Goal: Navigation & Orientation: Find specific page/section

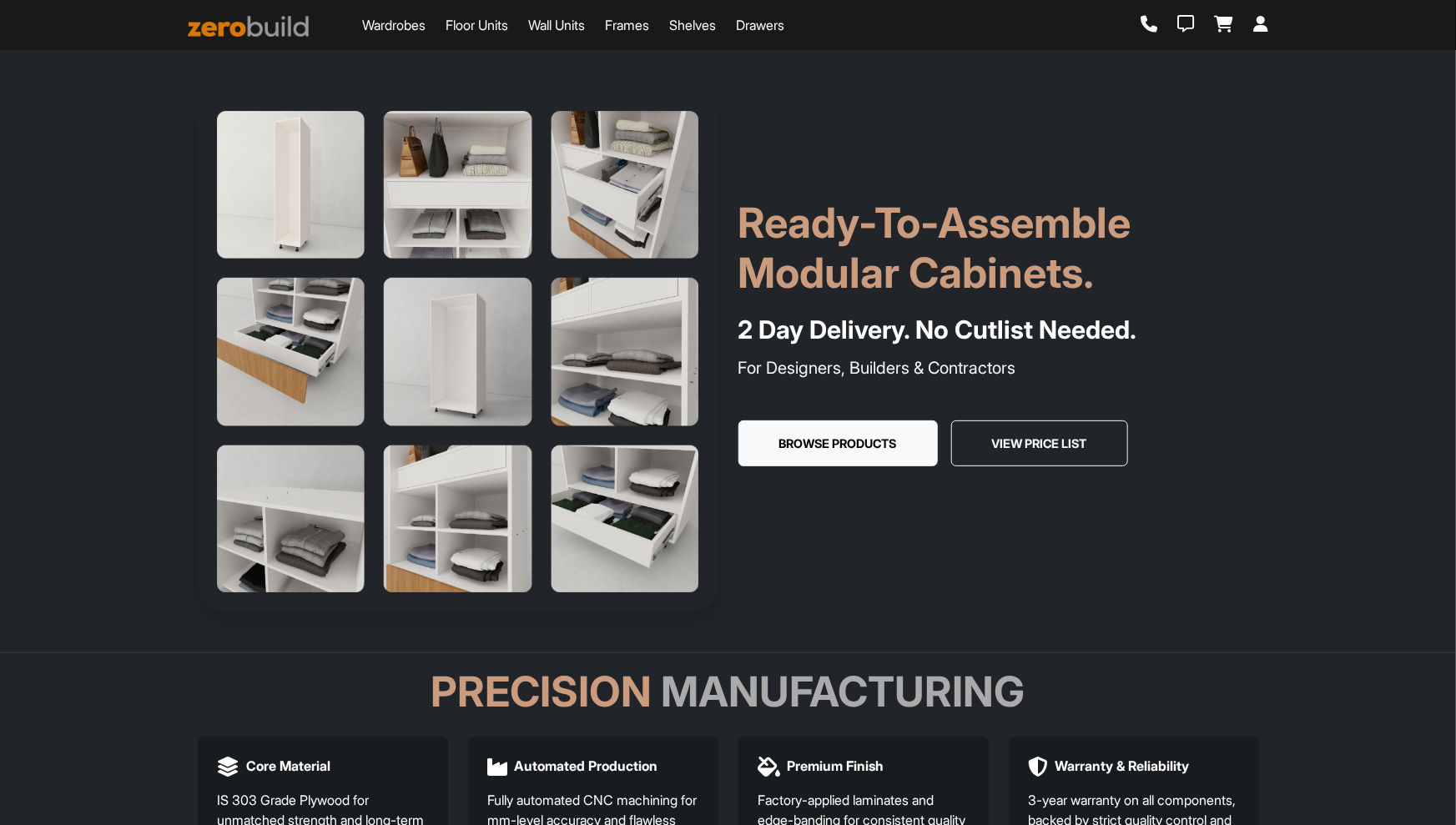
click at [901, 139] on div "Ready-To-Assemble Modular Cabinets. 2 Day Delivery. No Cutlist Needed. For Desi…" at bounding box center [728, 351] width 1082 height 521
drag, startPoint x: 743, startPoint y: 228, endPoint x: 812, endPoint y: 241, distance: 70.2
click at [743, 228] on h1 "Ready-To-Assemble Modular Cabinets." at bounding box center [999, 248] width 521 height 100
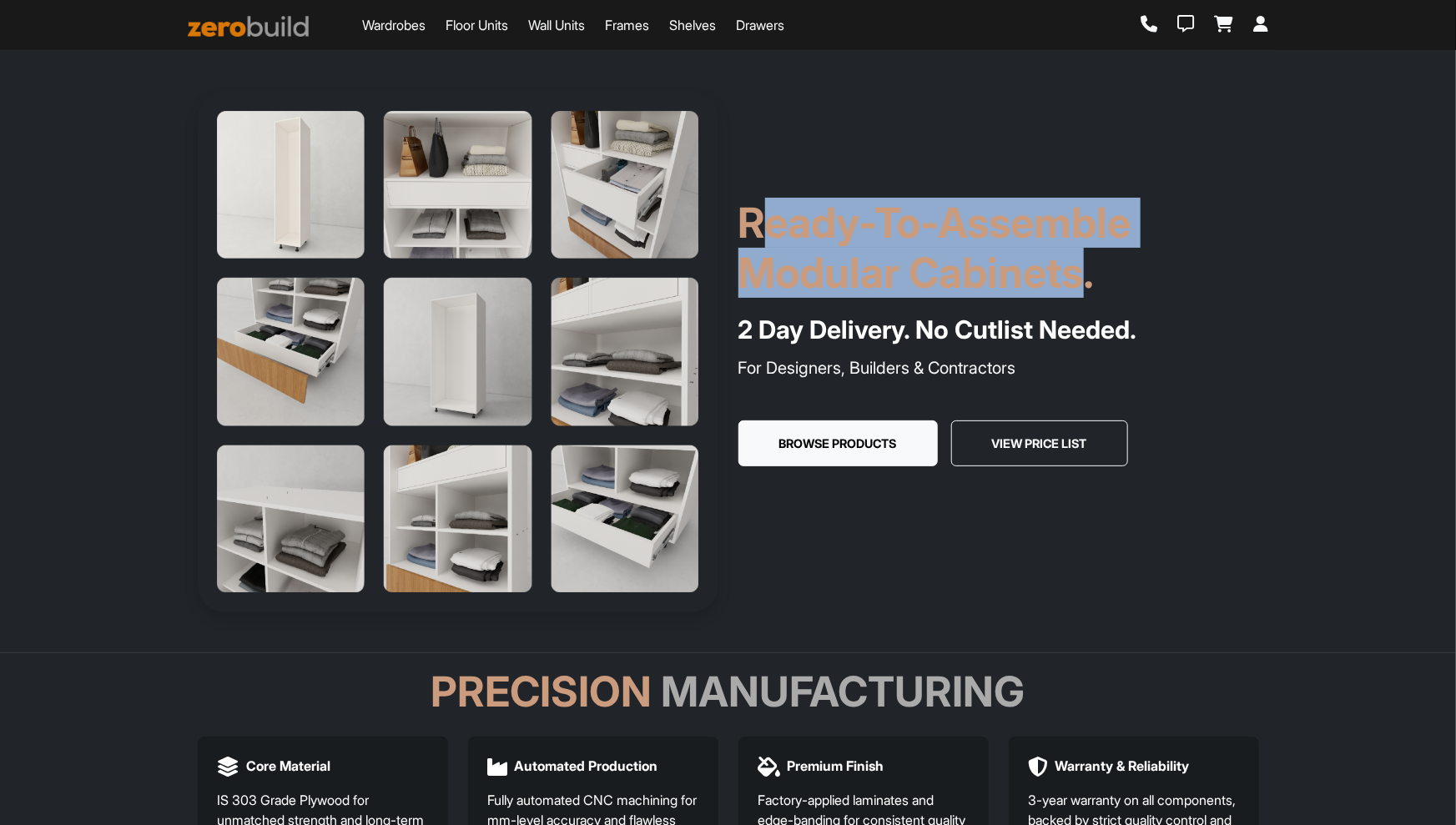
drag, startPoint x: 812, startPoint y: 241, endPoint x: 1064, endPoint y: 269, distance: 253.6
click at [1072, 269] on h1 "Ready-To-Assemble Modular Cabinets." at bounding box center [999, 248] width 521 height 100
click at [977, 298] on div "Ready-To-Assemble Modular Cabinets. 2 Day Delivery. No Cutlist Needed. For Desi…" at bounding box center [999, 352] width 541 height 310
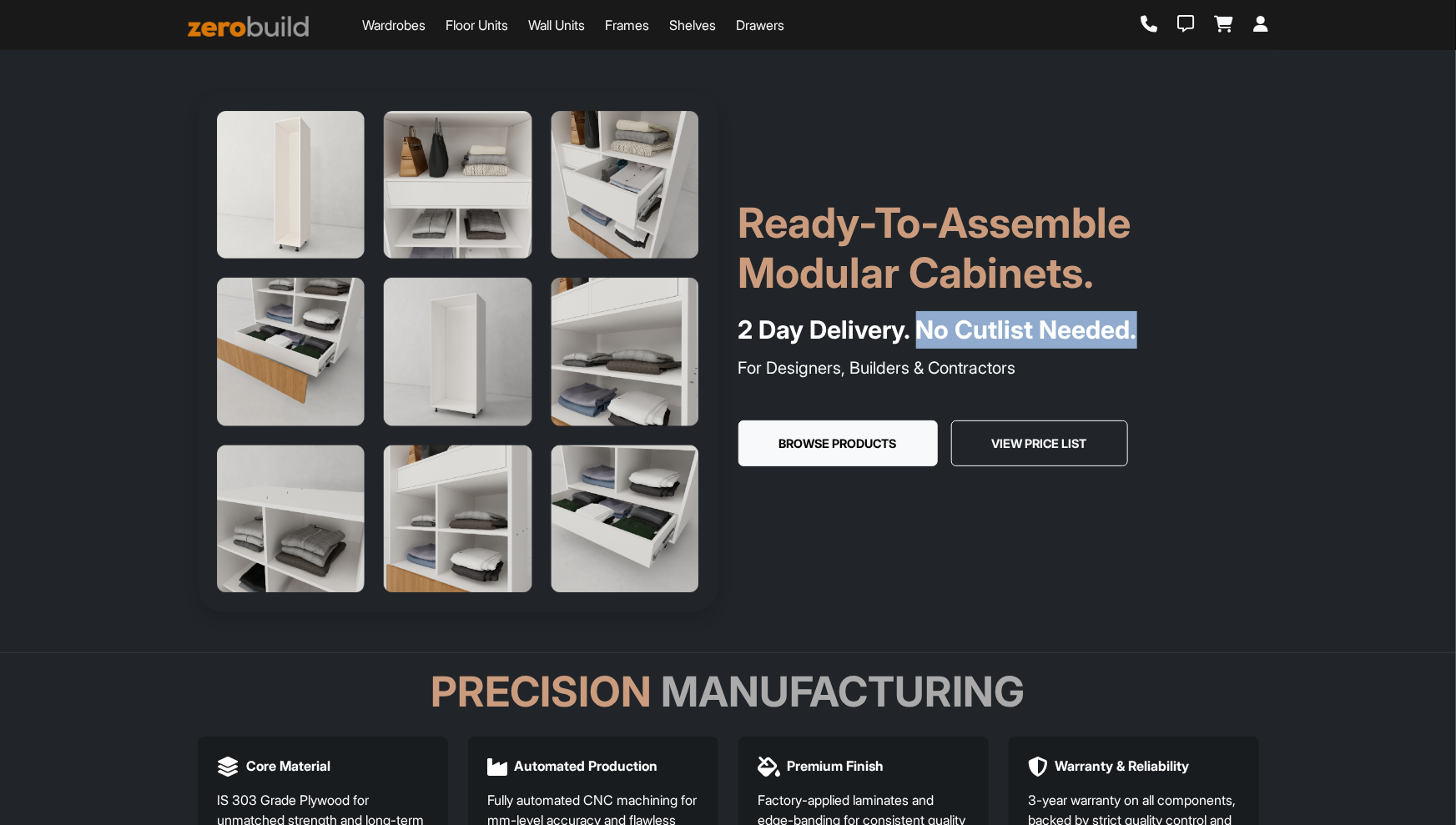
drag, startPoint x: 918, startPoint y: 333, endPoint x: 1186, endPoint y: 327, distance: 268.1
click at [1186, 327] on h4 "2 Day Delivery. No Cutlist Needed." at bounding box center [999, 330] width 521 height 38
click at [897, 207] on h1 "Ready-To-Assemble Modular Cabinets." at bounding box center [999, 248] width 521 height 100
click at [858, 365] on p "For Designers, Builders & Contractors" at bounding box center [999, 368] width 521 height 25
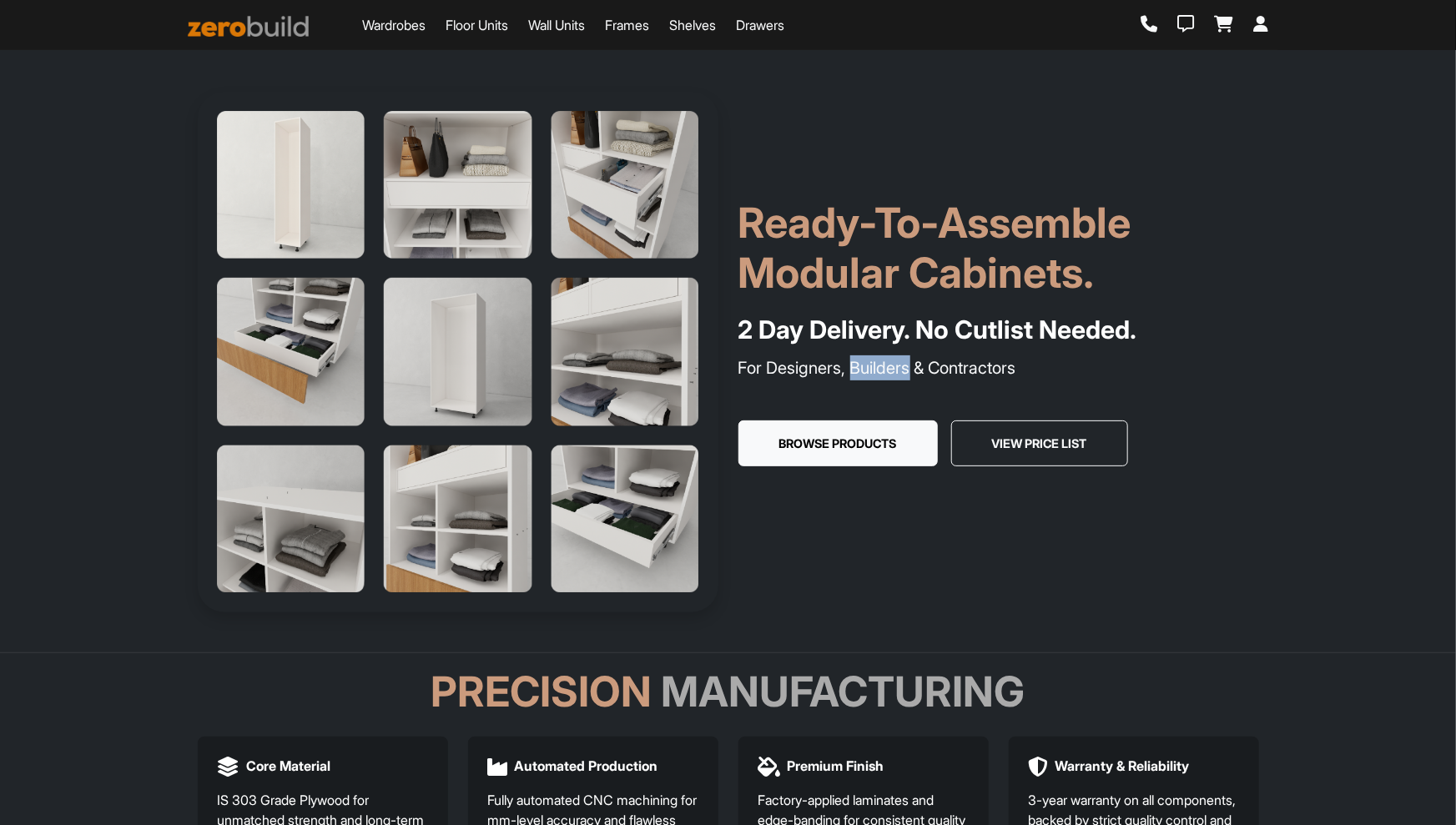
click at [858, 365] on p "For Designers, Builders & Contractors" at bounding box center [999, 368] width 521 height 25
click at [876, 224] on h1 "Ready-To-Assemble Modular Cabinets." at bounding box center [999, 248] width 521 height 100
click at [787, 232] on h1 "Ready-To-Assemble Modular Cabinets." at bounding box center [999, 248] width 521 height 100
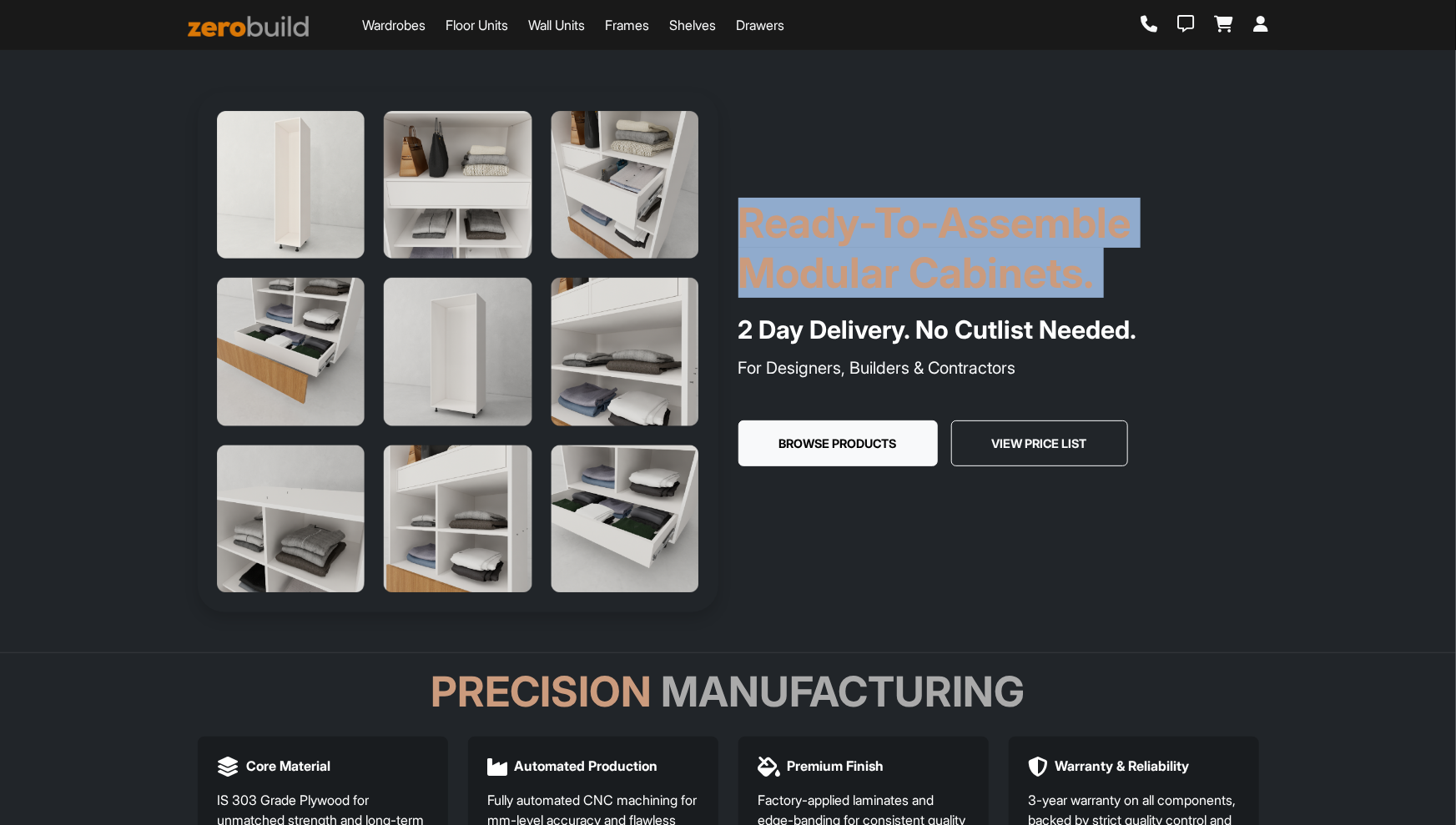
click at [897, 230] on h1 "Ready-To-Assemble Modular Cabinets." at bounding box center [999, 248] width 521 height 100
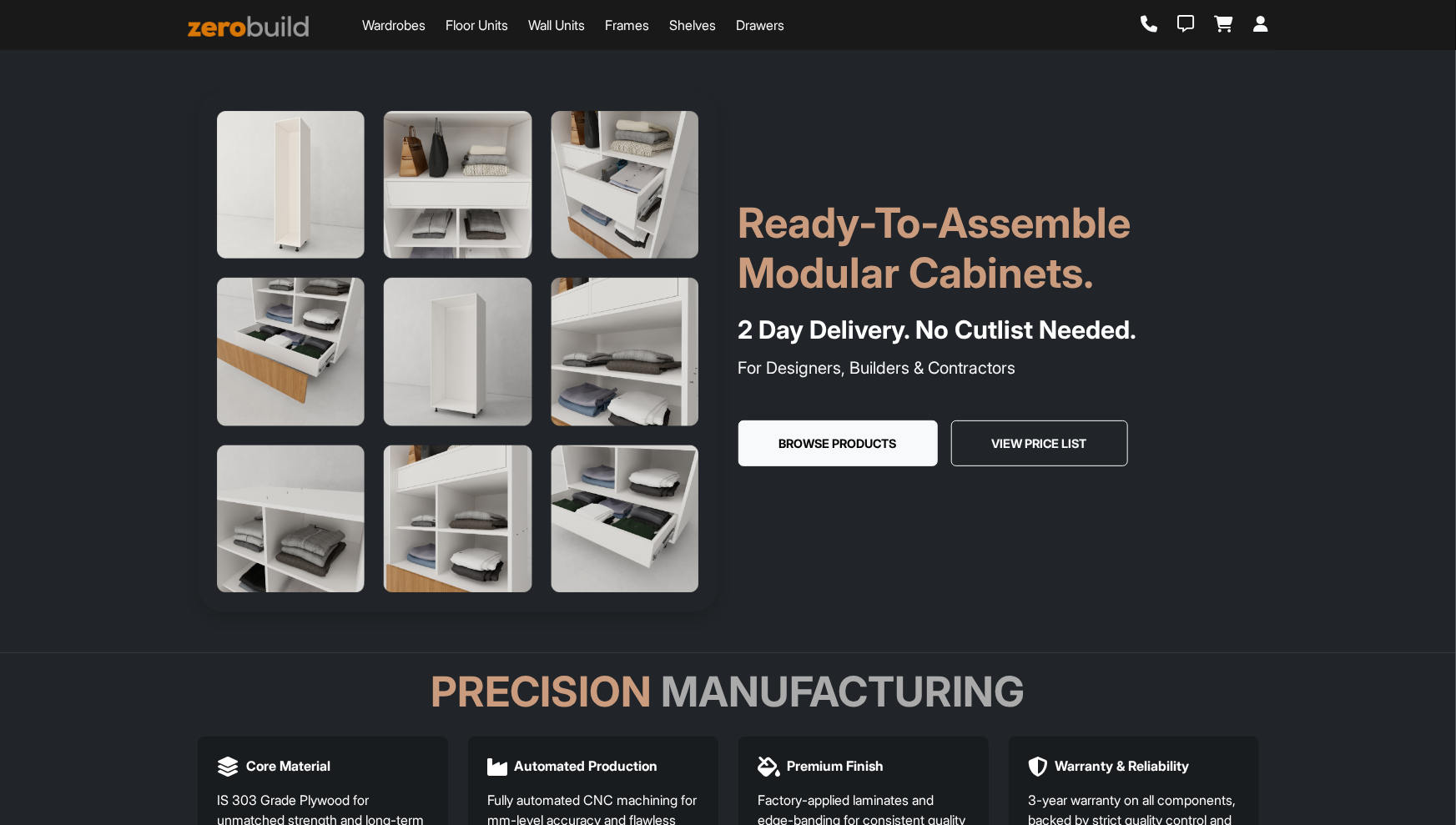
click at [876, 231] on h1 "Ready-To-Assemble Modular Cabinets." at bounding box center [999, 248] width 521 height 100
click at [878, 224] on h1 "Ready-To-Assemble Modular Cabinets." at bounding box center [999, 248] width 521 height 100
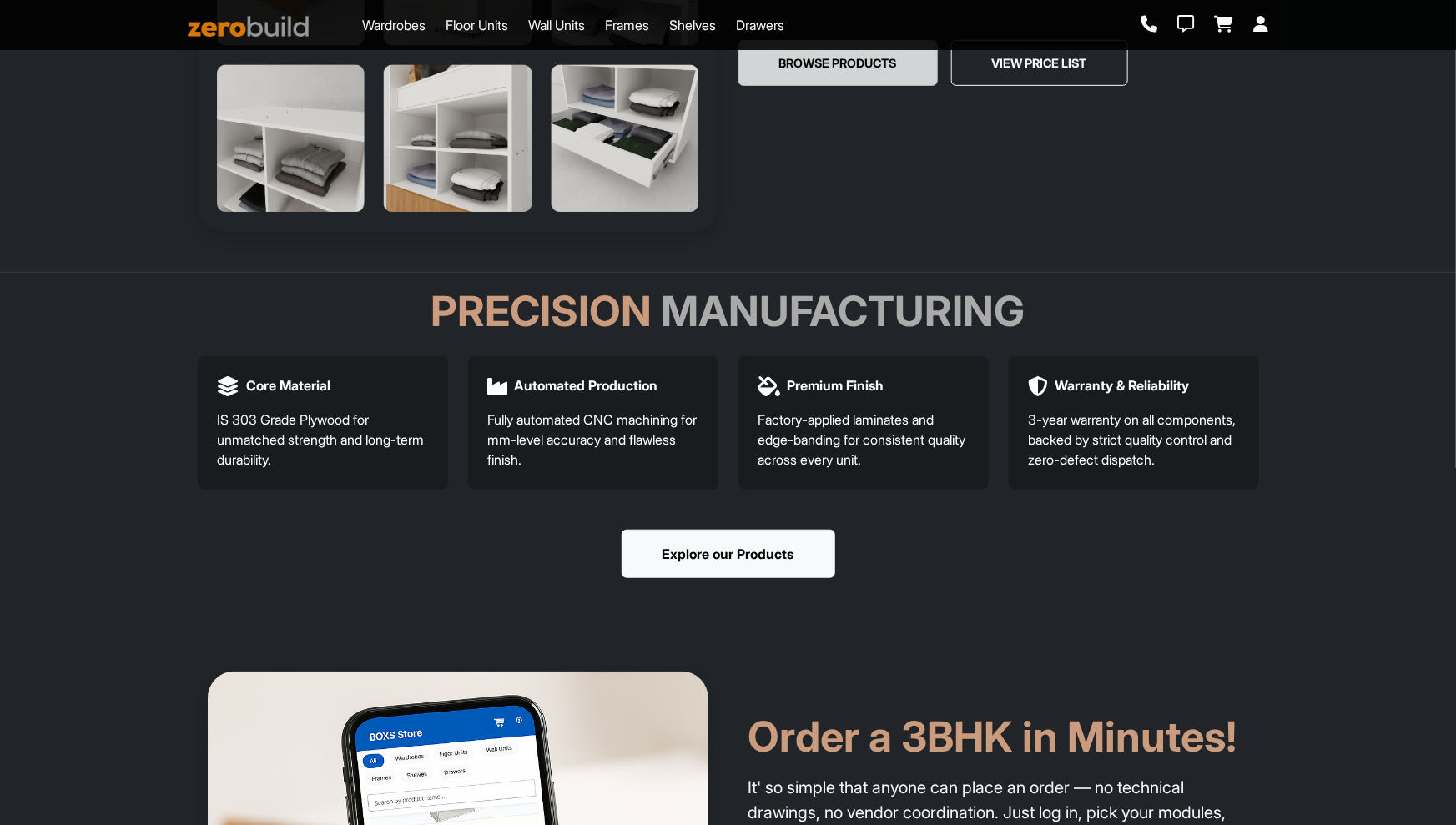
scroll to position [643, 0]
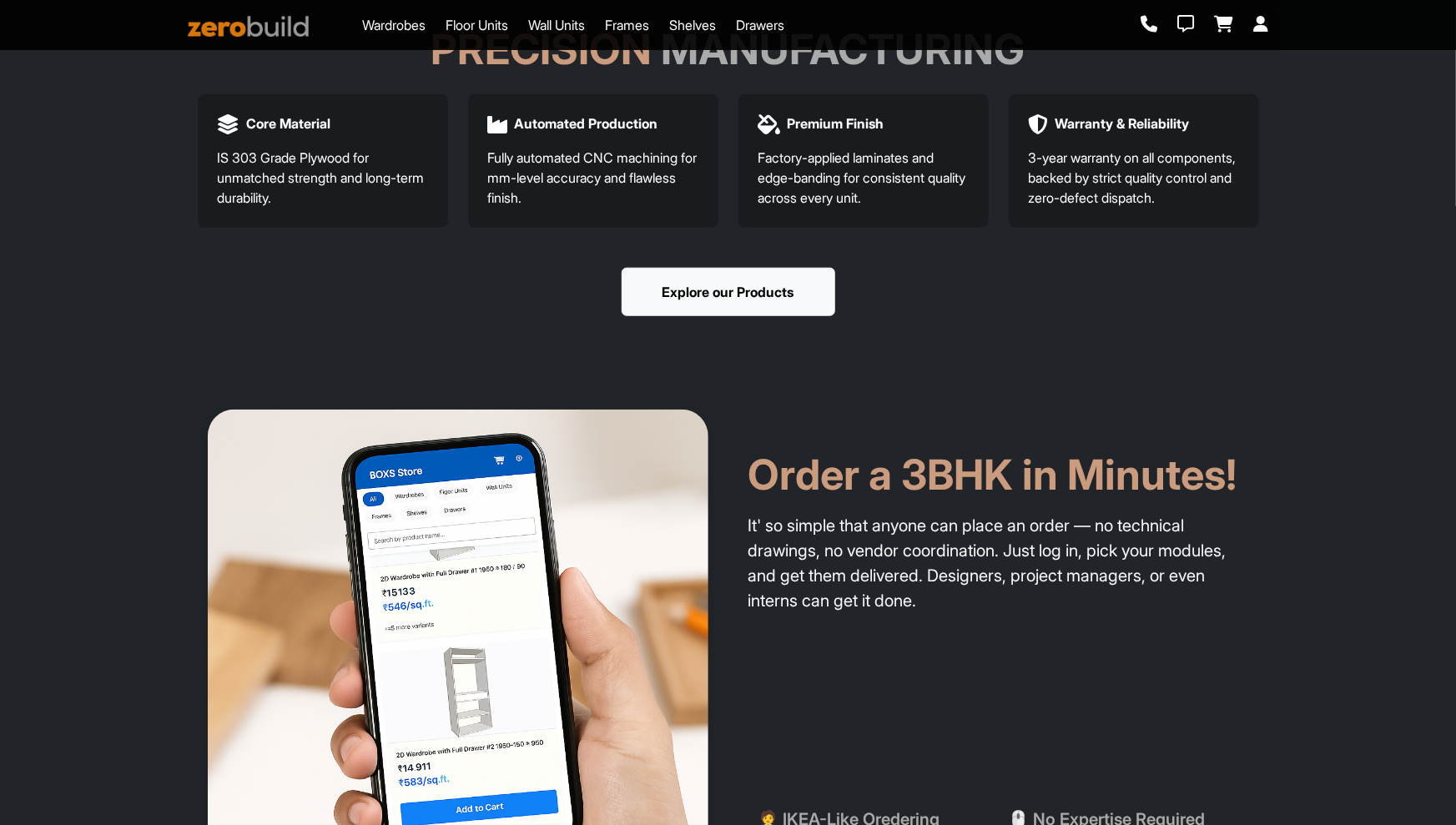
click at [825, 356] on link "Explore our Products" at bounding box center [728, 311] width 214 height 88
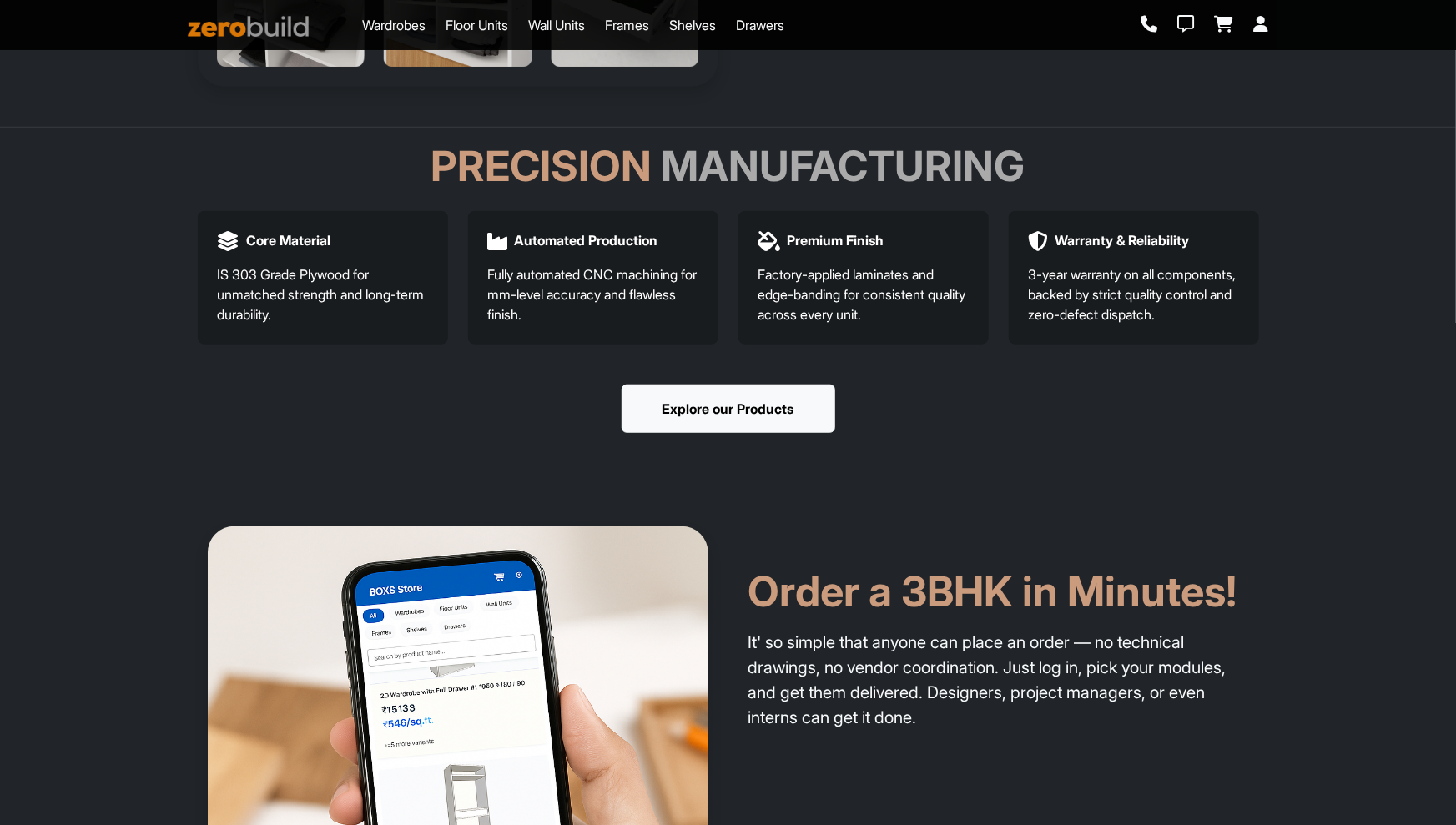
scroll to position [1254, 0]
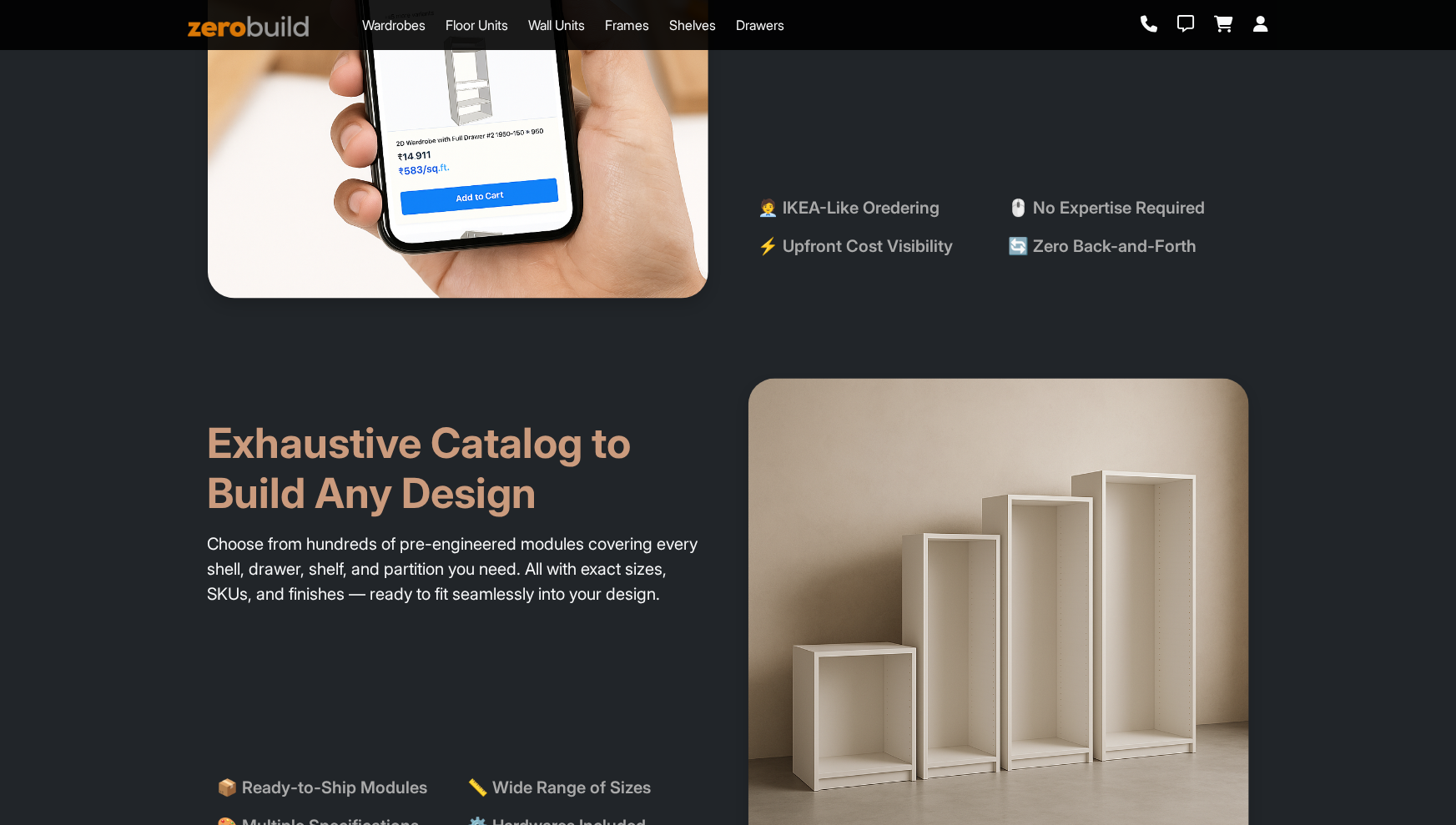
click at [878, 191] on div "Order a 3BHK in Minutes! It' so simple that anyone can place an order — no tech…" at bounding box center [999, 48] width 541 height 501
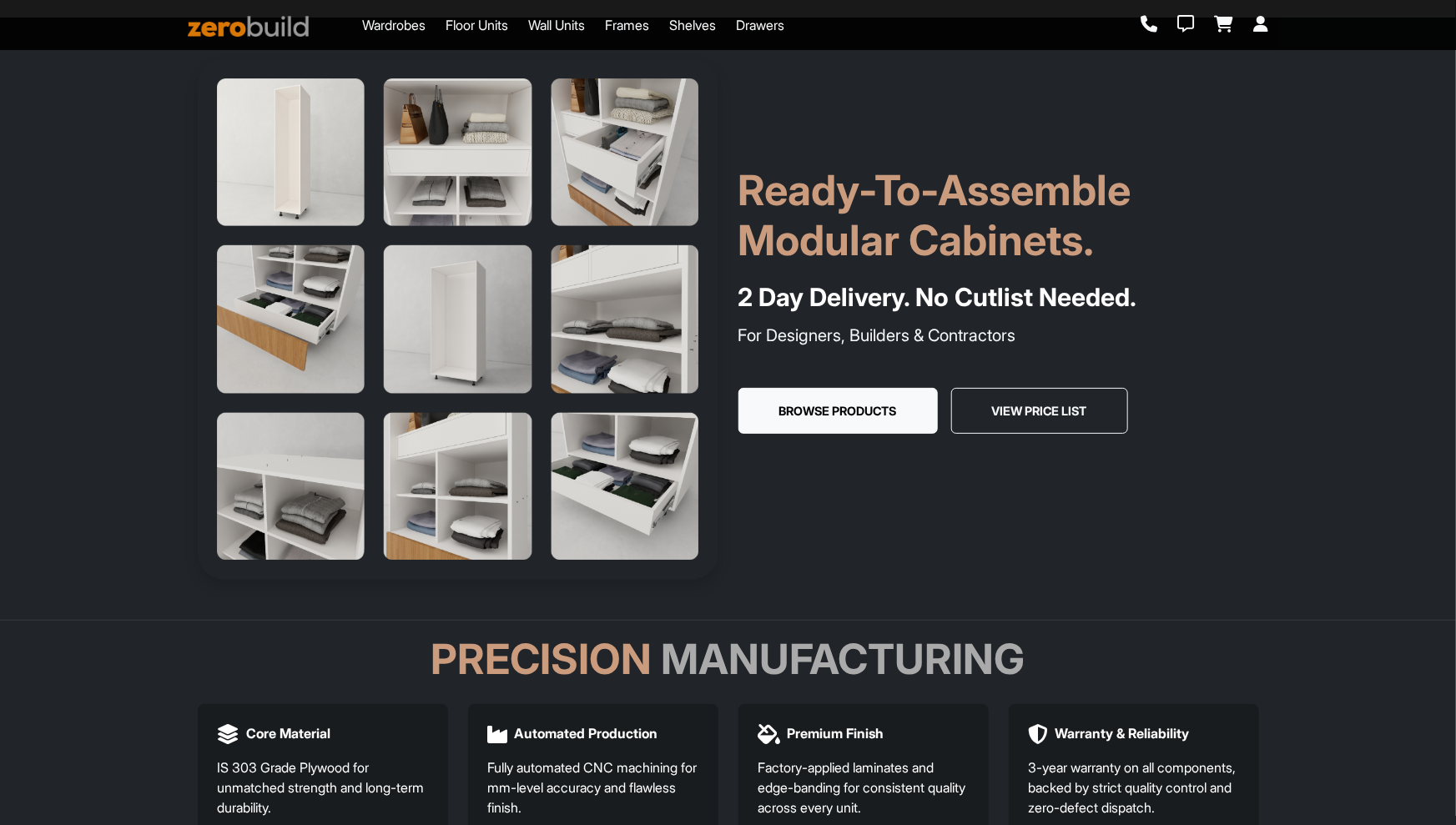
scroll to position [0, 0]
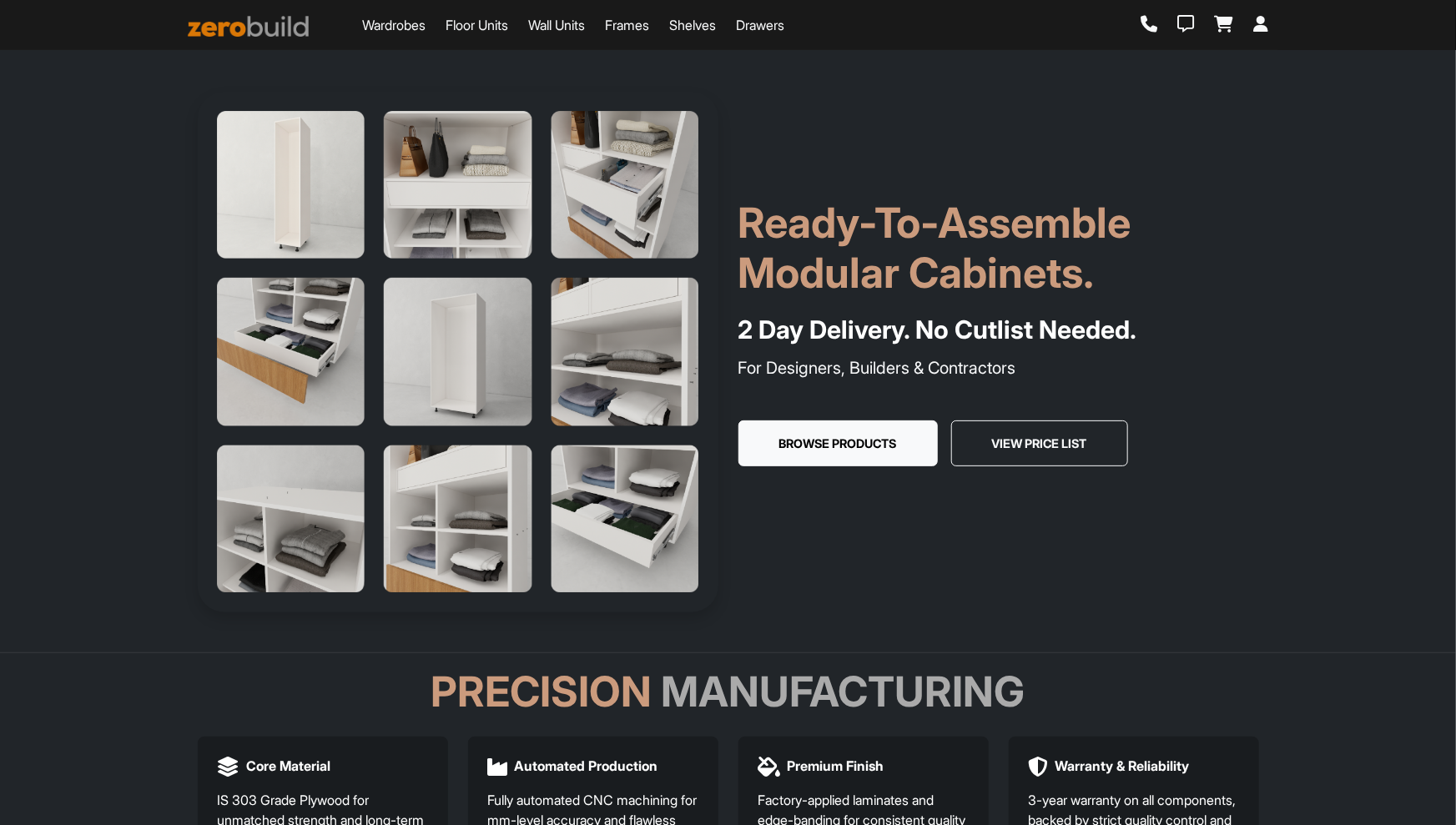
click at [859, 270] on h1 "Ready-To-Assemble Modular Cabinets." at bounding box center [999, 248] width 521 height 100
click at [809, 201] on h1 "Ready-To-Assemble Modular Cabinets." at bounding box center [999, 248] width 521 height 100
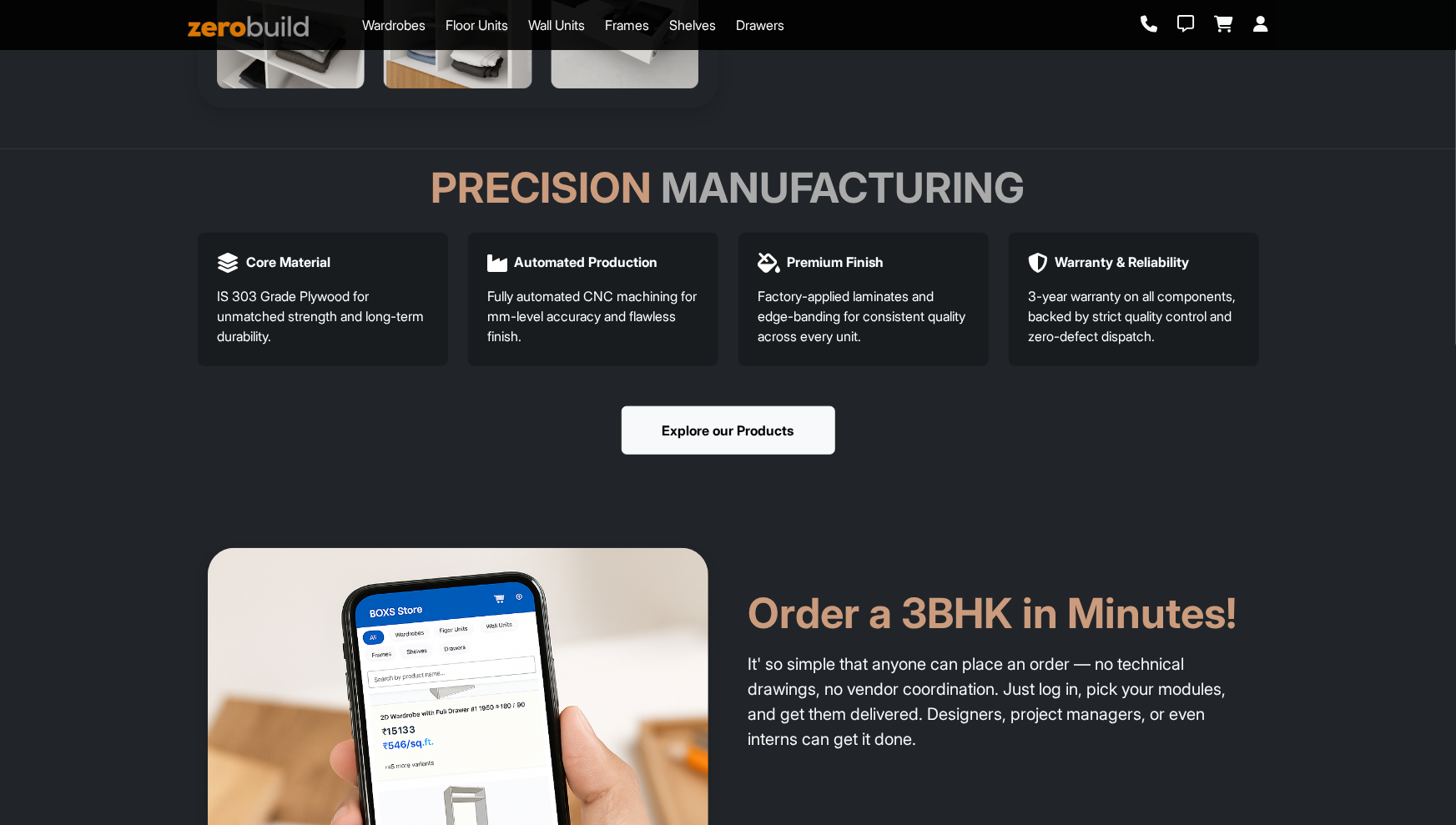
click at [907, 417] on div "Precision Manufacturing Core Material IS 303 Grade Plywood for unmatched streng…" at bounding box center [728, 329] width 1102 height 332
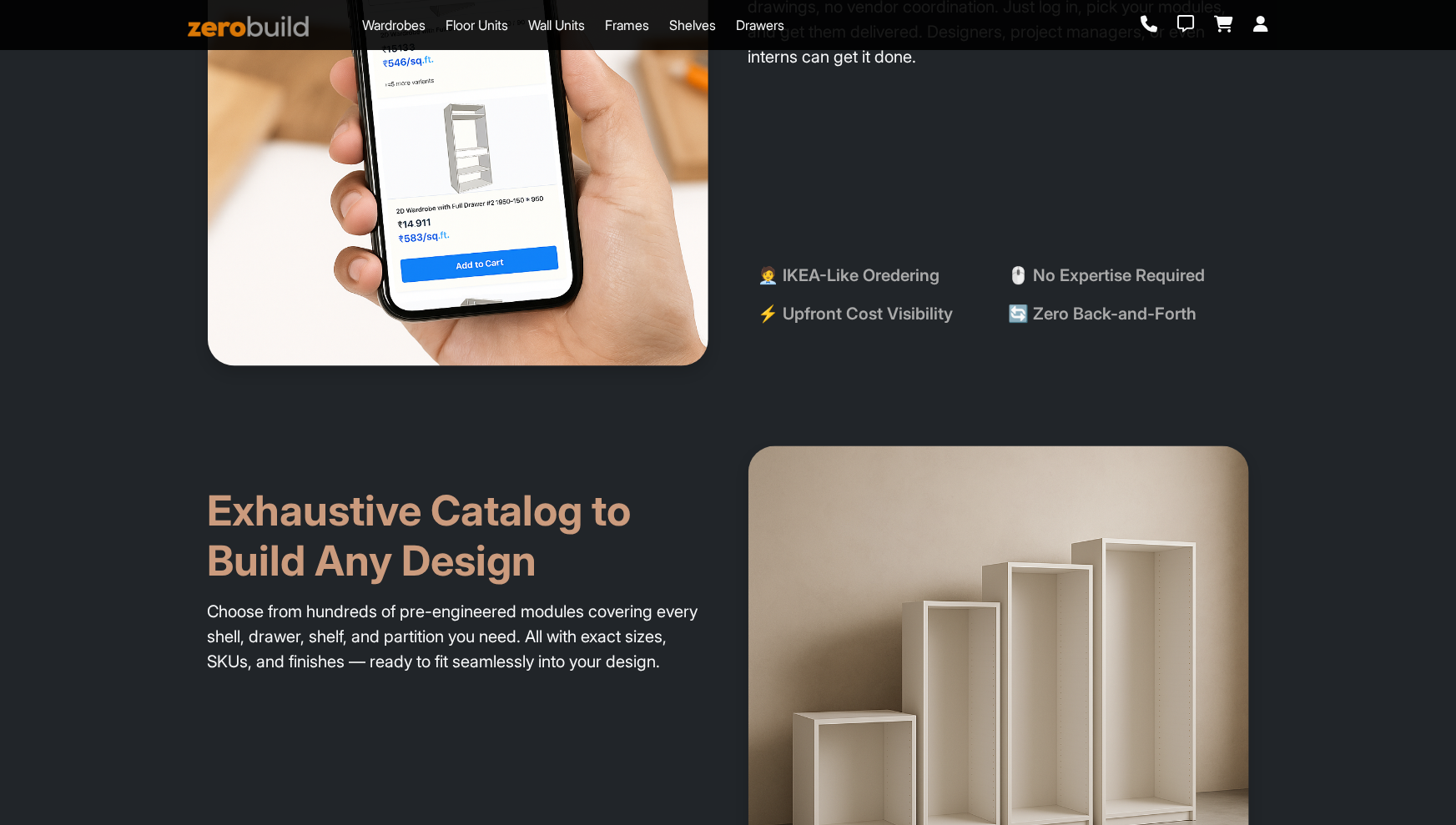
scroll to position [1476, 0]
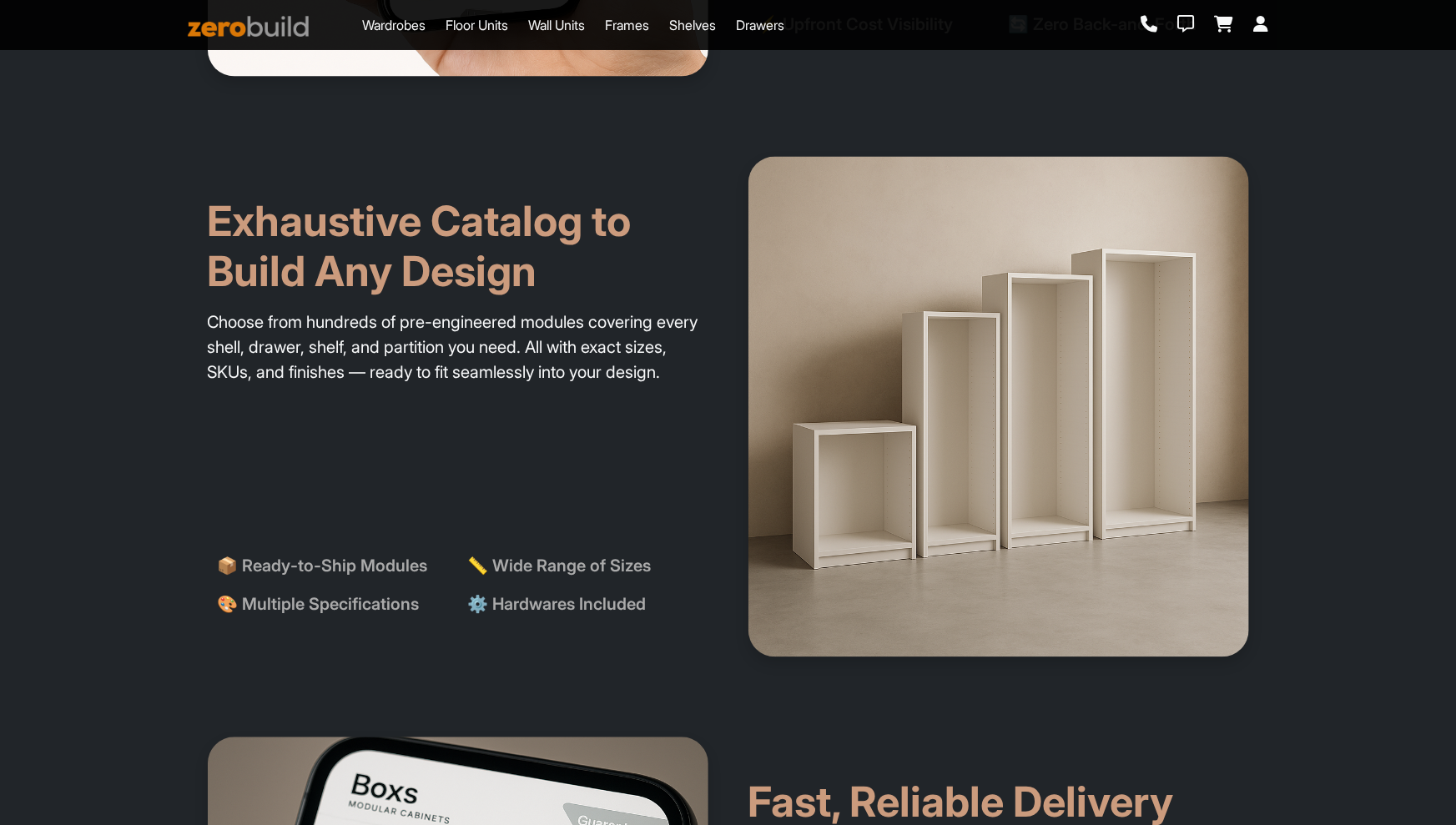
click at [405, 254] on h2 "Exhaustive Catalog to Build Any Design" at bounding box center [458, 227] width 501 height 140
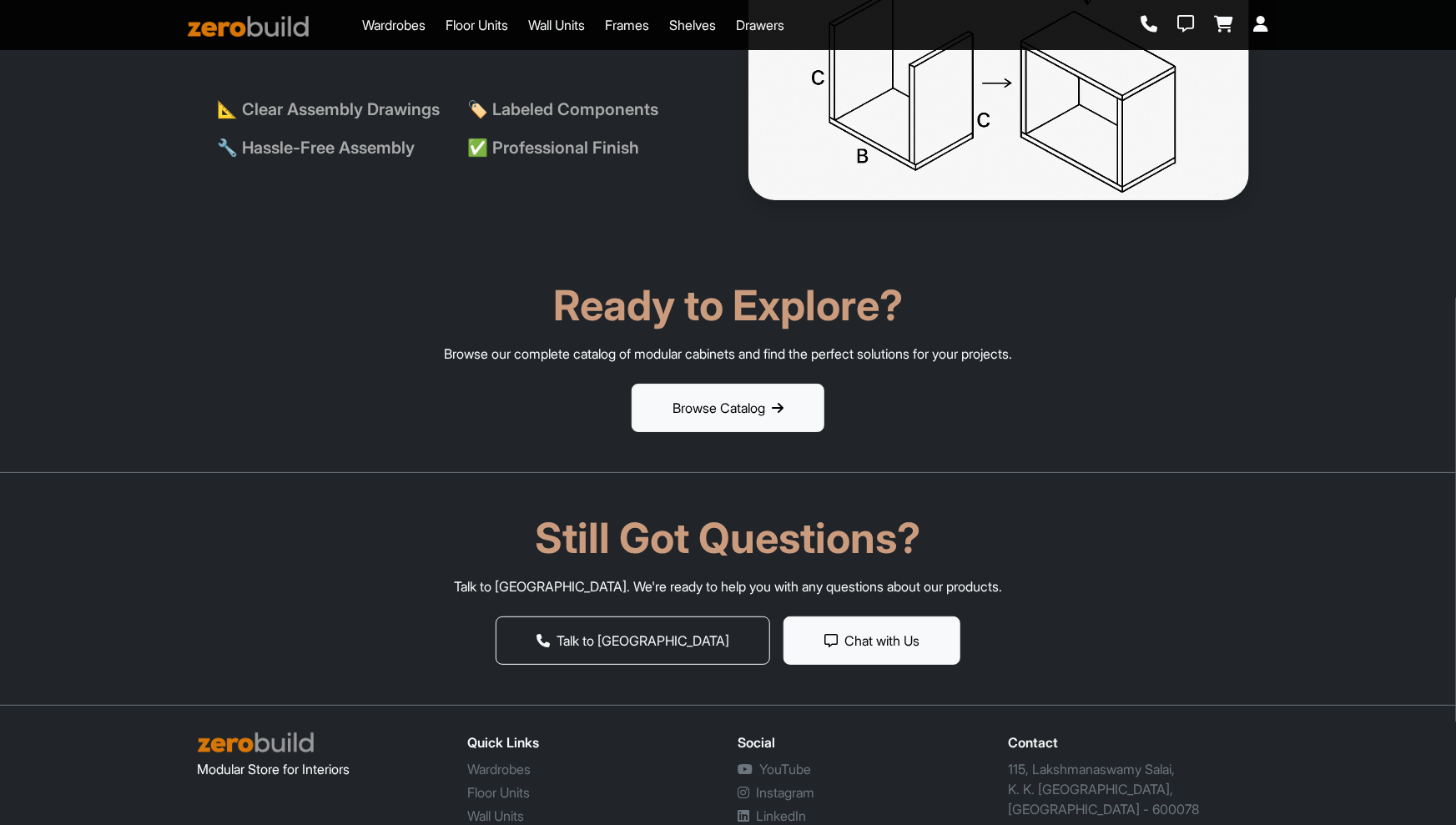
scroll to position [3204, 0]
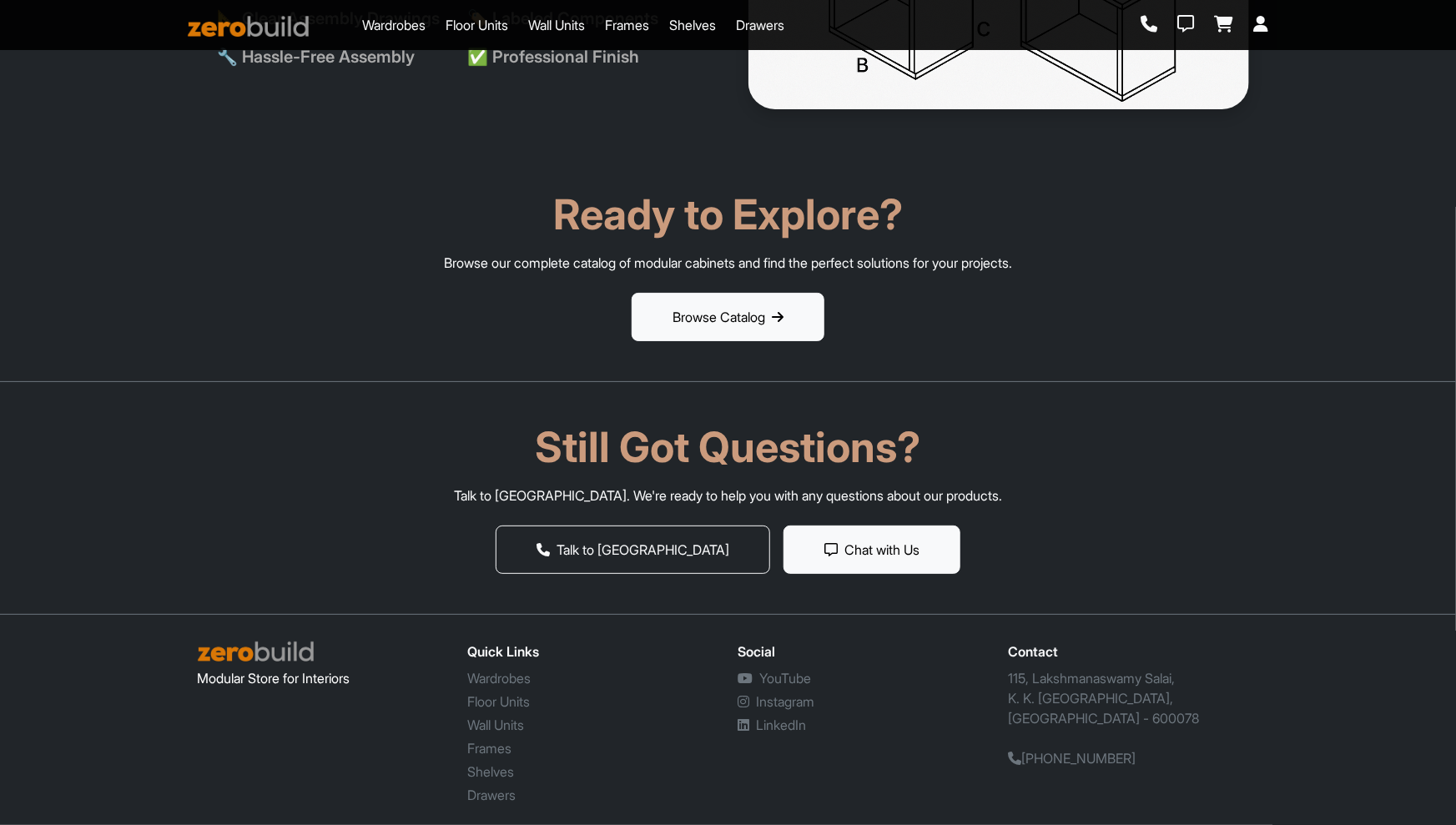
click at [553, 356] on section "Ready to Explore? Browse our complete catalog of modular cabinets and find the …" at bounding box center [728, 265] width 1456 height 232
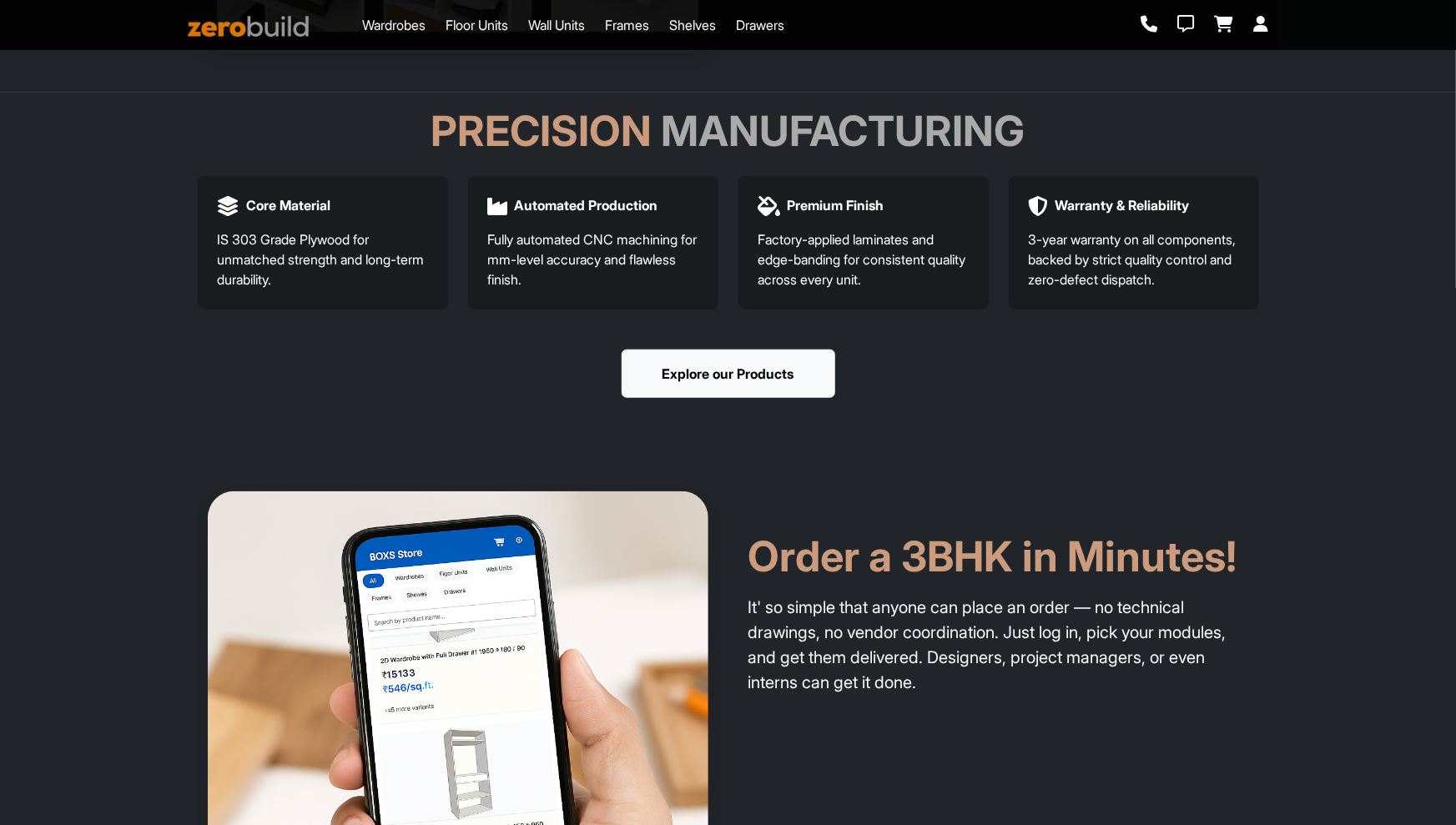
scroll to position [0, 0]
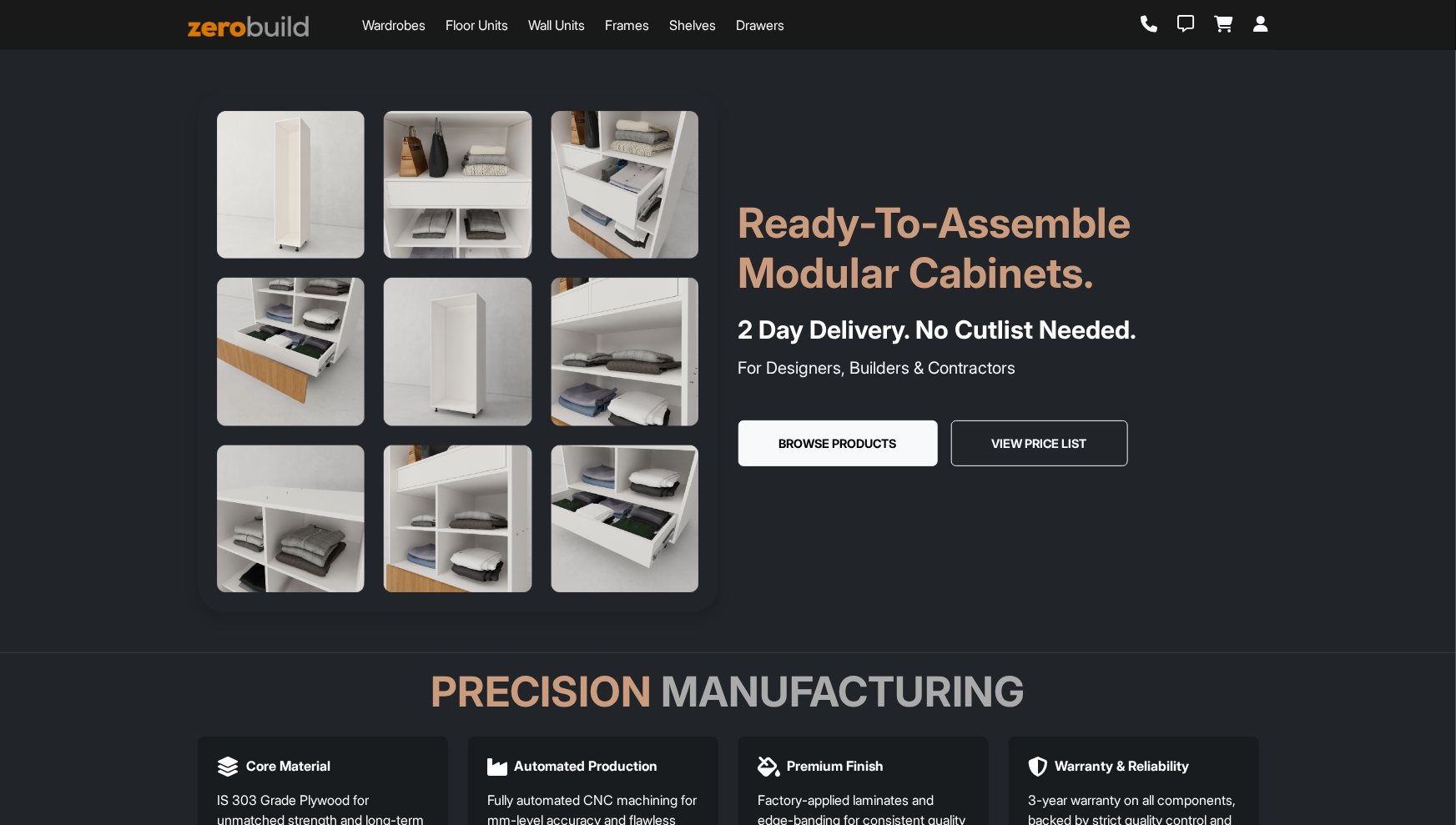
click at [919, 226] on h1 "Ready-To-Assemble Modular Cabinets." at bounding box center [999, 248] width 521 height 100
click at [765, 519] on div "Ready-To-Assemble Modular Cabinets. 2 Day Delivery. No Cutlist Needed. For Desi…" at bounding box center [728, 351] width 1082 height 521
click at [782, 557] on div "Ready-To-Assemble Modular Cabinets. 2 Day Delivery. No Cutlist Needed. For Desi…" at bounding box center [728, 351] width 1082 height 521
click at [790, 525] on div "Ready-To-Assemble Modular Cabinets. 2 Day Delivery. No Cutlist Needed. For Desi…" at bounding box center [728, 351] width 1082 height 521
